Goal: Use online tool/utility: Use online tool/utility

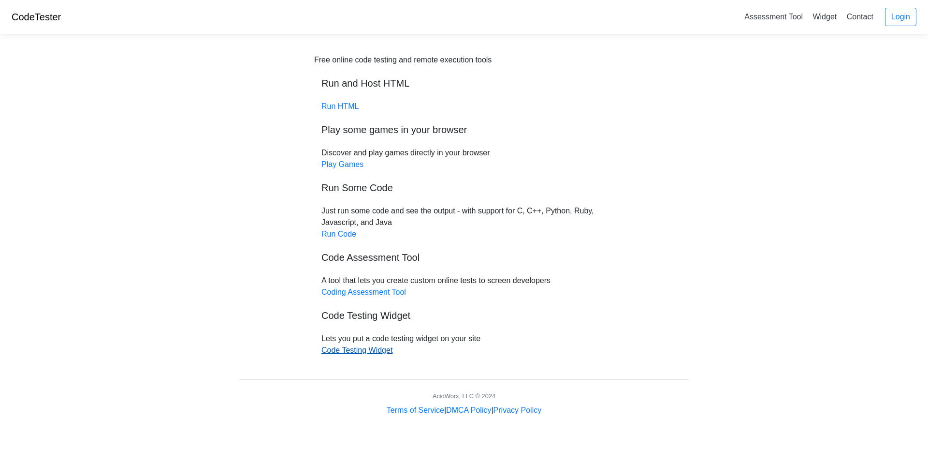
click at [385, 349] on link "Code Testing Widget" at bounding box center [357, 350] width 71 height 8
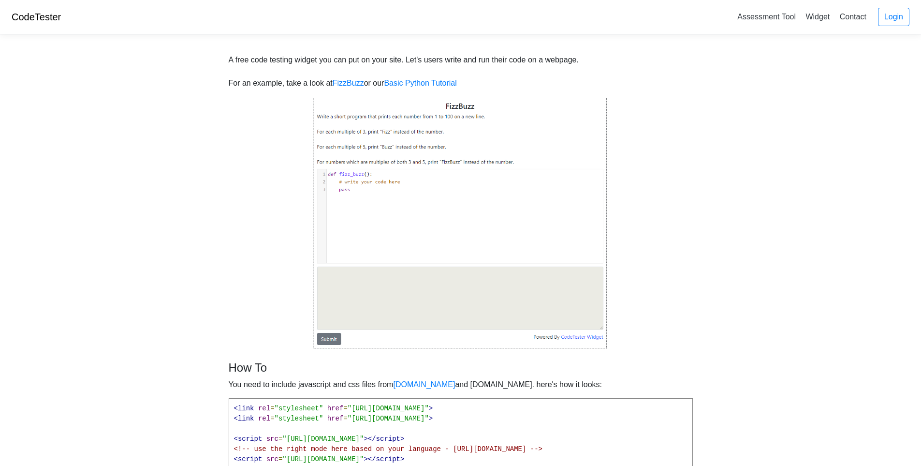
click at [453, 184] on img at bounding box center [460, 223] width 295 height 252
click at [331, 340] on img at bounding box center [460, 223] width 295 height 252
click at [368, 119] on img at bounding box center [460, 223] width 295 height 252
click at [375, 149] on img at bounding box center [460, 223] width 295 height 252
click at [325, 338] on img at bounding box center [460, 223] width 295 height 252
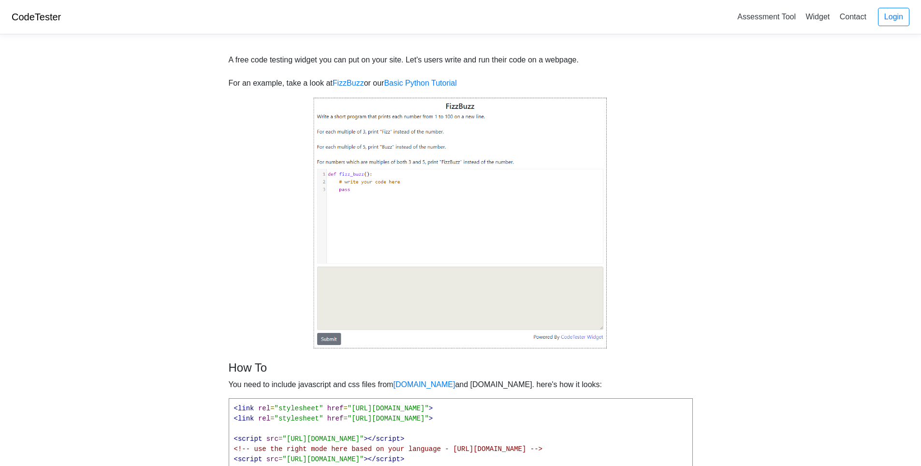
click at [370, 289] on img at bounding box center [460, 223] width 295 height 252
click at [328, 339] on img at bounding box center [460, 223] width 295 height 252
click at [398, 310] on img at bounding box center [460, 223] width 295 height 252
click at [423, 288] on img at bounding box center [460, 223] width 295 height 252
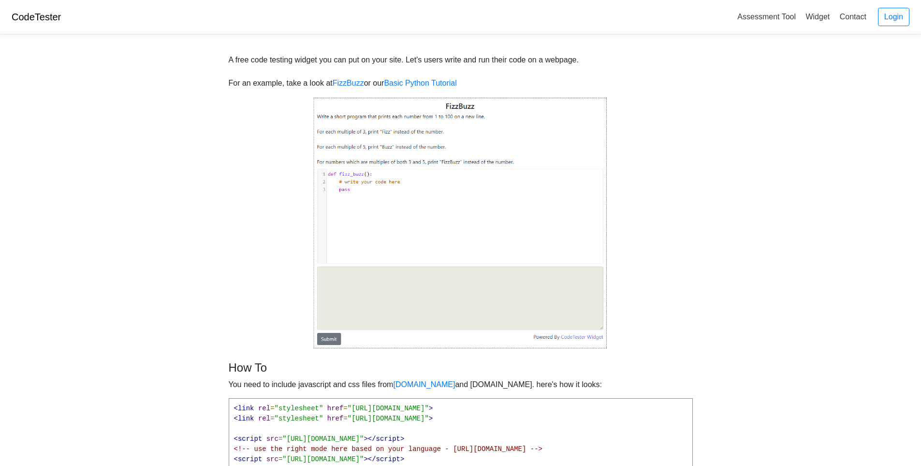
click at [423, 288] on img at bounding box center [460, 223] width 295 height 252
click at [364, 180] on img at bounding box center [460, 223] width 295 height 252
click at [351, 189] on img at bounding box center [460, 223] width 295 height 252
click at [352, 189] on img at bounding box center [460, 223] width 295 height 252
click at [487, 204] on img at bounding box center [460, 223] width 295 height 252
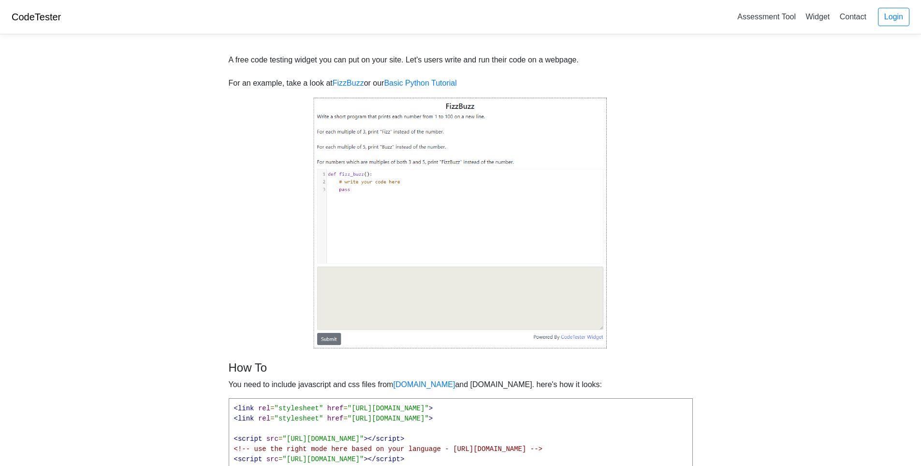
click at [486, 200] on img at bounding box center [460, 223] width 295 height 252
click at [424, 173] on img at bounding box center [460, 223] width 295 height 252
